Goal: Task Accomplishment & Management: Manage account settings

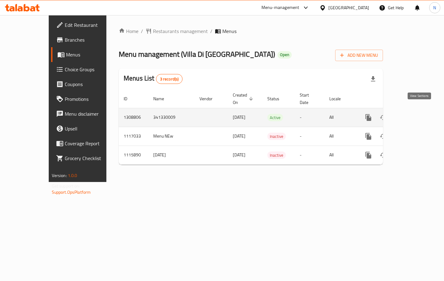
click at [416, 114] on icon "enhanced table" at bounding box center [412, 117] width 7 height 7
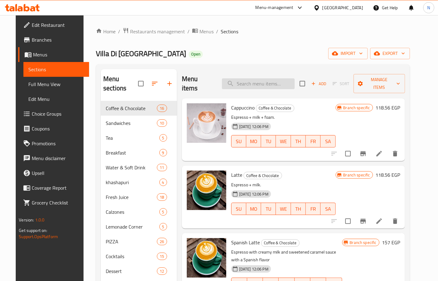
click at [259, 82] on input "search" at bounding box center [258, 83] width 73 height 11
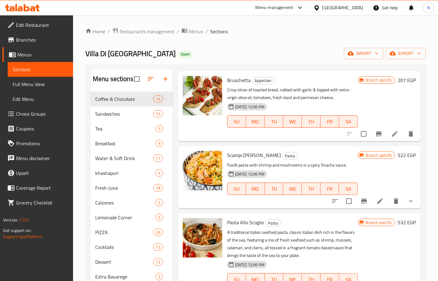
scroll to position [603, 0]
type input "sc"
click at [377, 199] on icon at bounding box center [380, 201] width 6 height 6
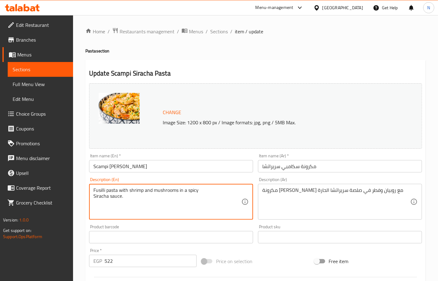
drag, startPoint x: 117, startPoint y: 189, endPoint x: 91, endPoint y: 193, distance: 26.1
click at [101, 191] on textarea "Fusilli pasta with shrimp and mushrooms in a spicy Siracha sauce." at bounding box center [167, 201] width 148 height 29
click at [100, 189] on textarea "Fusilli pasta with shrimp and mushrooms in a spicy Siracha sauce." at bounding box center [167, 201] width 148 height 29
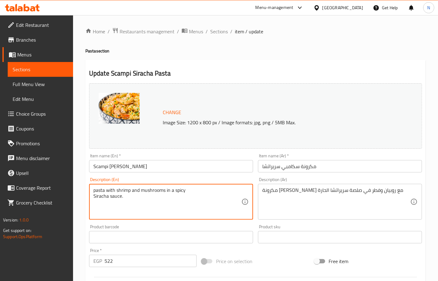
type textarea "pasta with shrimp and mushrooms in a spicy Siracha sauce."
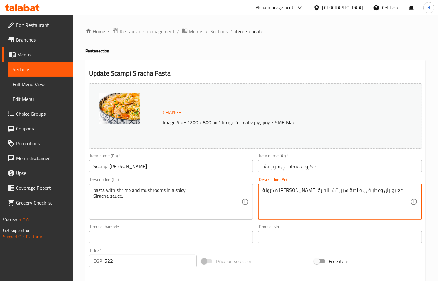
click at [358, 191] on textarea "مكرونة فوسيلي مع روبيان وفطر في صلصة سريراتشا الحارة" at bounding box center [336, 201] width 148 height 29
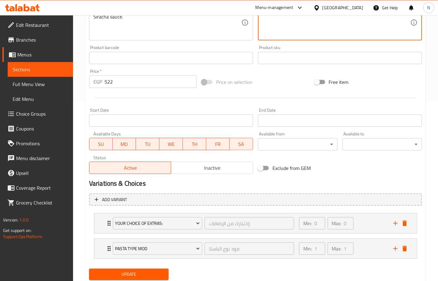
scroll to position [199, 0]
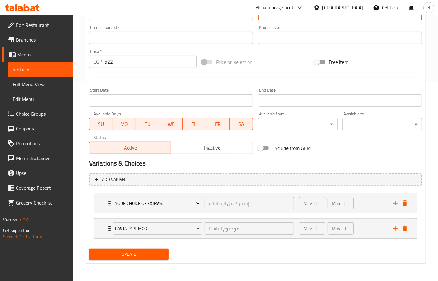
type textarea "مكرونة مع روبيان وفطر في صلصة سريراتشا الحارة"
click at [143, 259] on button "Update" at bounding box center [128, 253] width 79 height 11
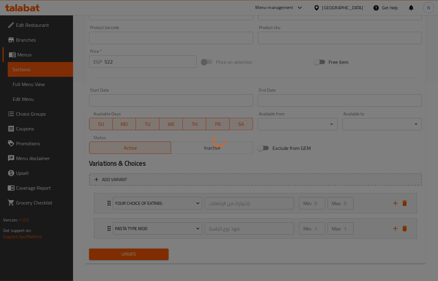
click at [150, 253] on div at bounding box center [219, 140] width 438 height 281
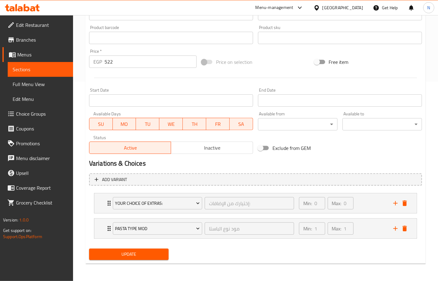
click at [322, 8] on div at bounding box center [317, 7] width 9 height 7
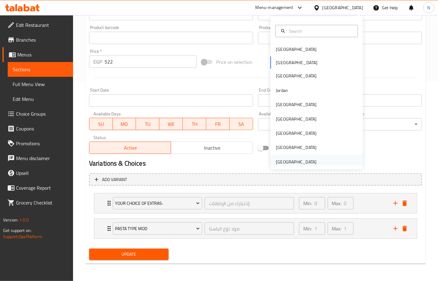
click at [272, 155] on div "[GEOGRAPHIC_DATA]" at bounding box center [296, 162] width 51 height 14
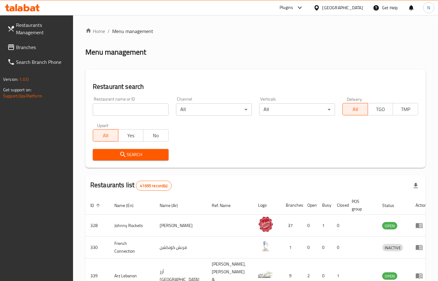
click at [55, 45] on span "Branches" at bounding box center [42, 46] width 52 height 7
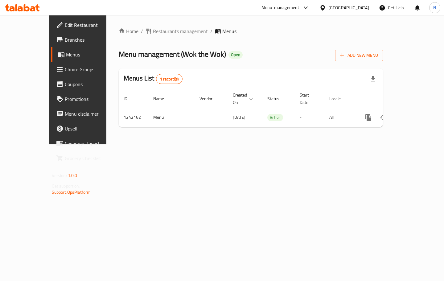
click at [65, 71] on span "Choice Groups" at bounding box center [91, 69] width 53 height 7
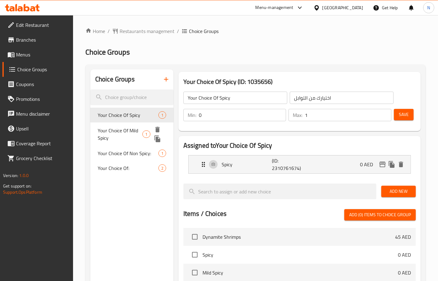
click at [132, 128] on span "Your Choice Of Mild Spicy" at bounding box center [120, 134] width 45 height 15
type input "Your Choice Of Mild Spicy"
type input "إختيارك من حار خفيف"
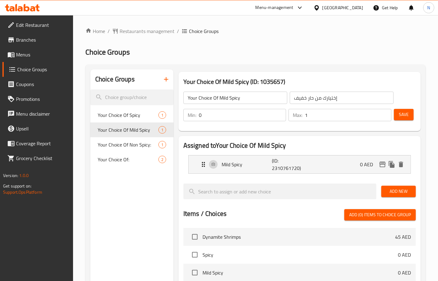
type input "0"
click at [280, 117] on input "0" at bounding box center [242, 115] width 87 height 12
click at [399, 114] on span "Save" at bounding box center [404, 115] width 10 height 8
click at [352, 6] on div "[GEOGRAPHIC_DATA]" at bounding box center [342, 7] width 41 height 7
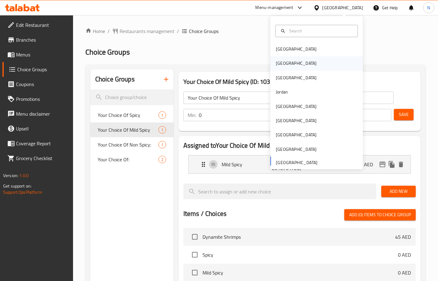
click at [283, 64] on div "[GEOGRAPHIC_DATA]" at bounding box center [296, 63] width 51 height 14
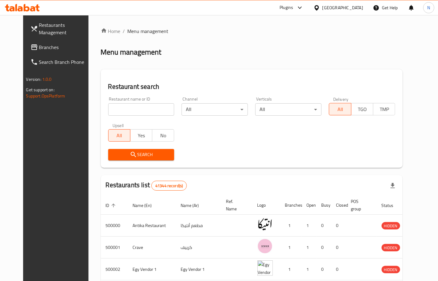
click at [29, 51] on link "Branches" at bounding box center [61, 47] width 71 height 15
